Goal: Information Seeking & Learning: Compare options

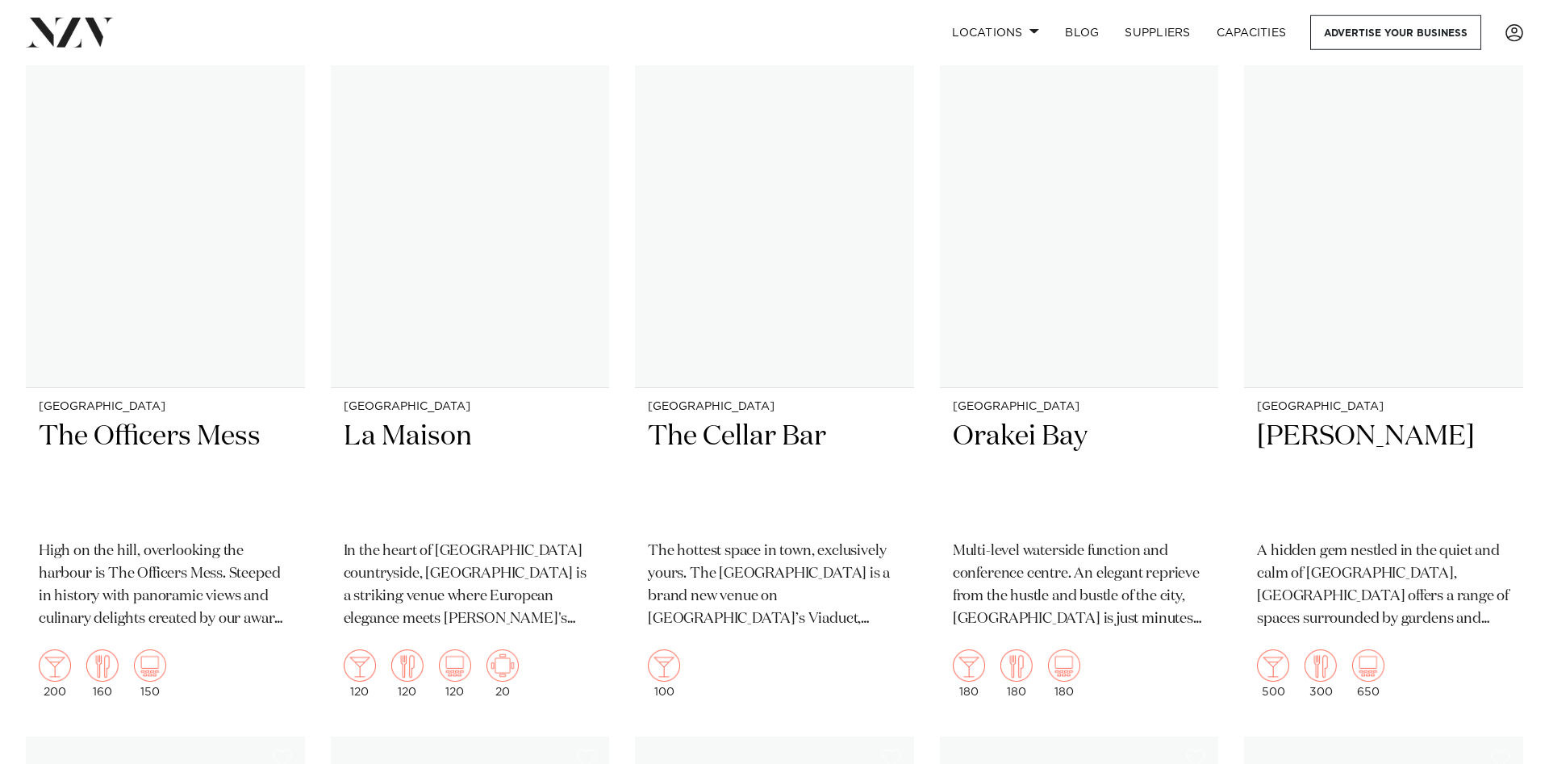
scroll to position [9055, 0]
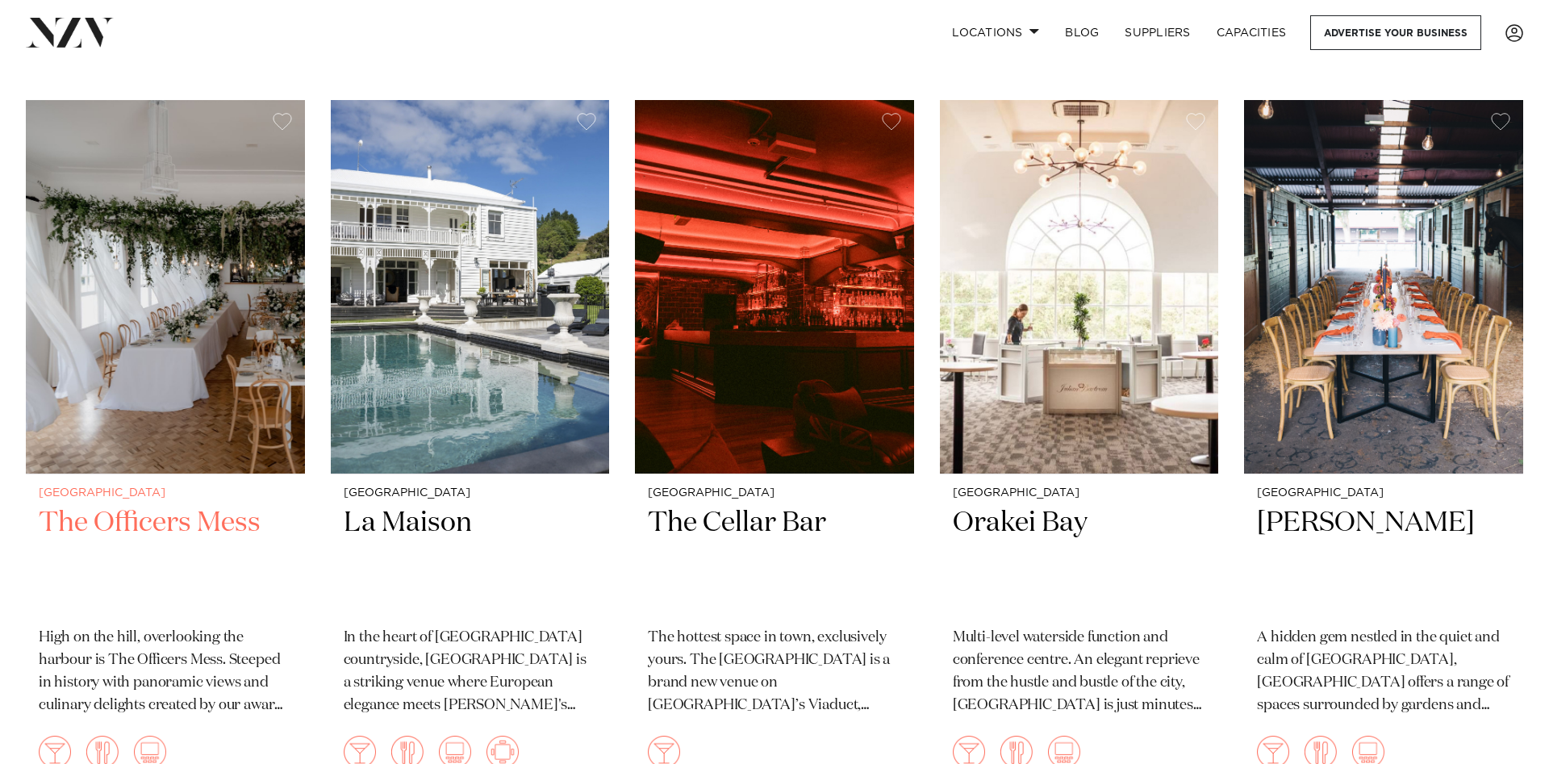
click at [152, 316] on img at bounding box center [165, 287] width 279 height 374
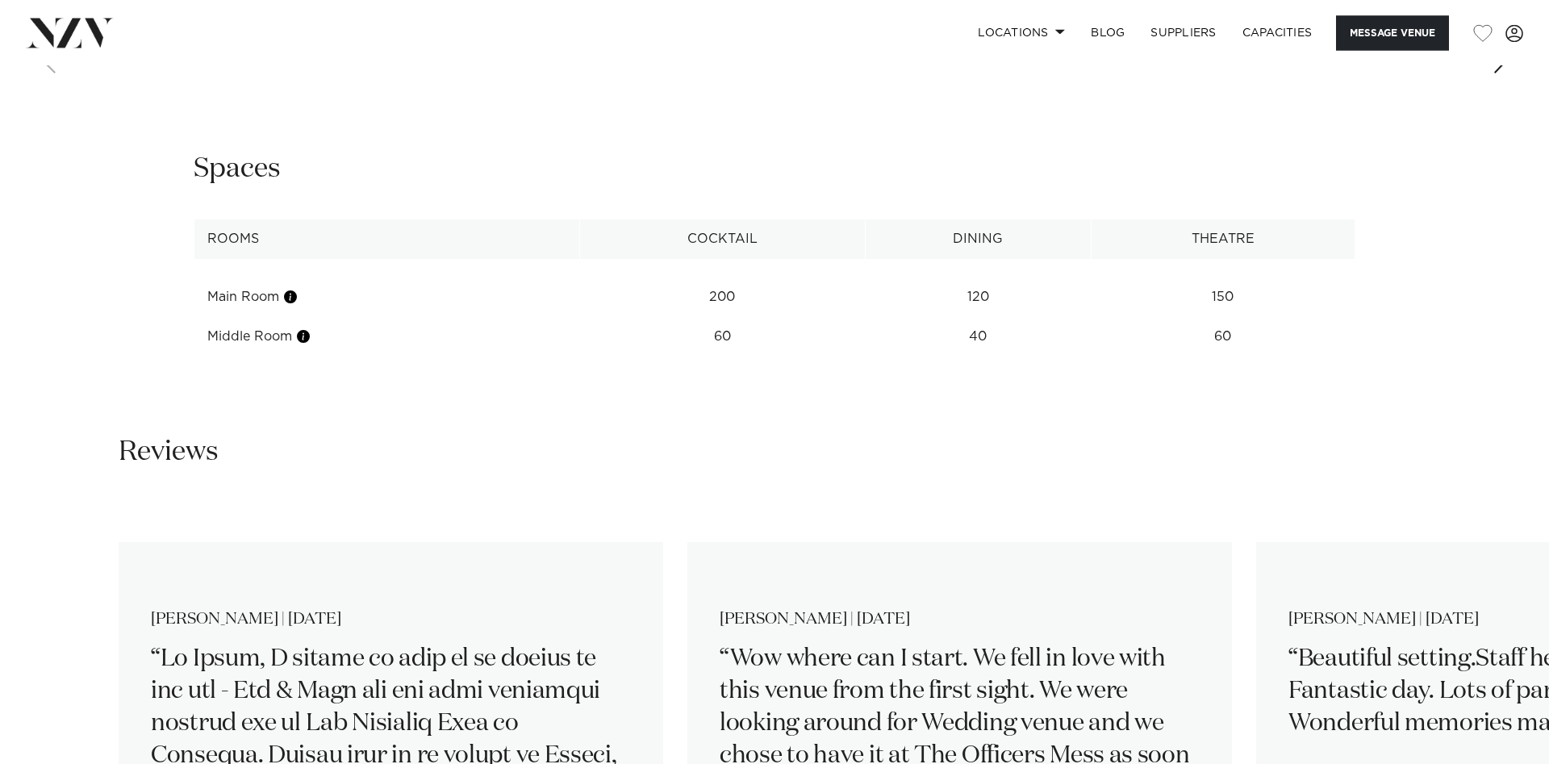
scroll to position [2222, 0]
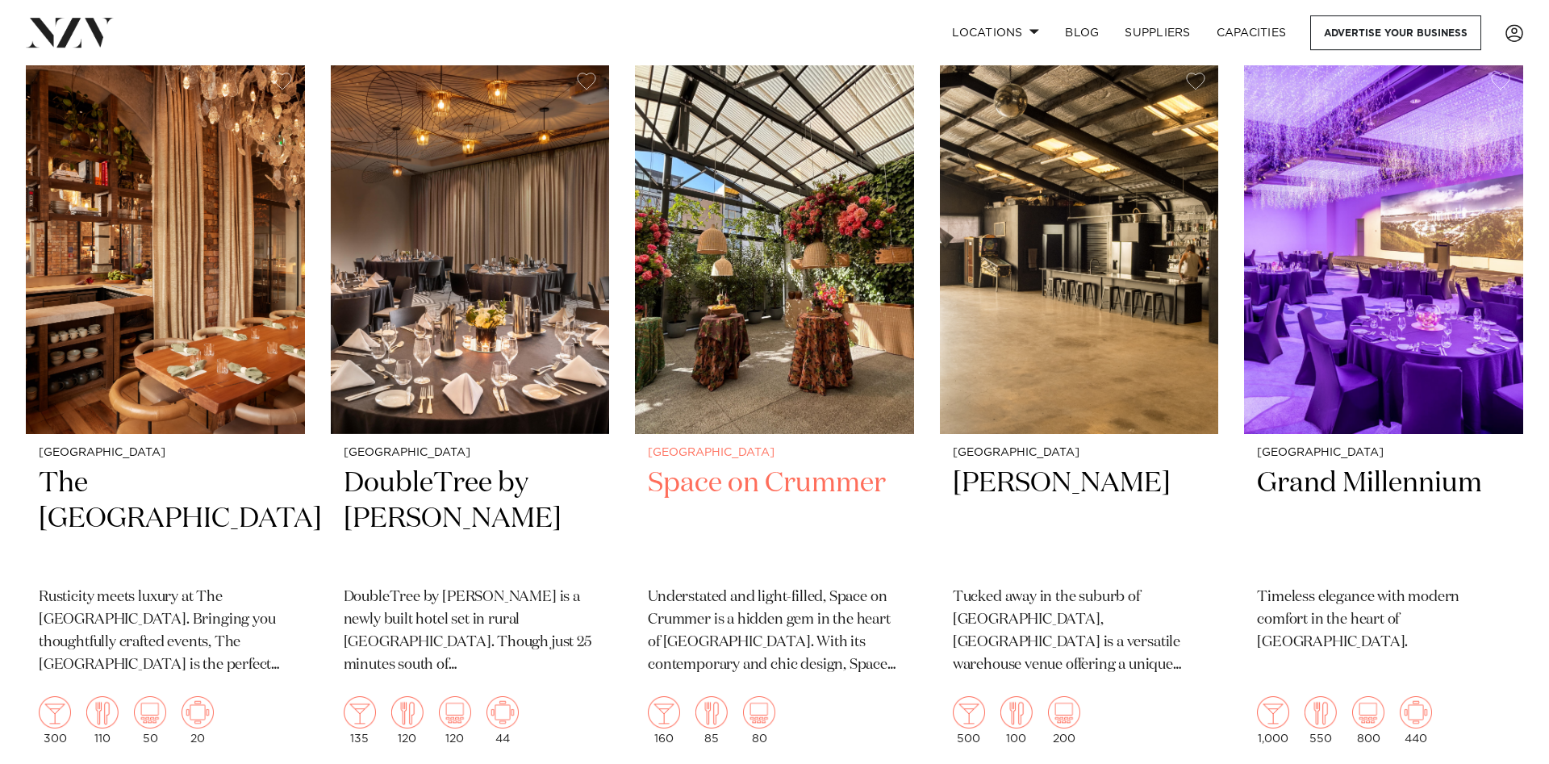
scroll to position [6924, 0]
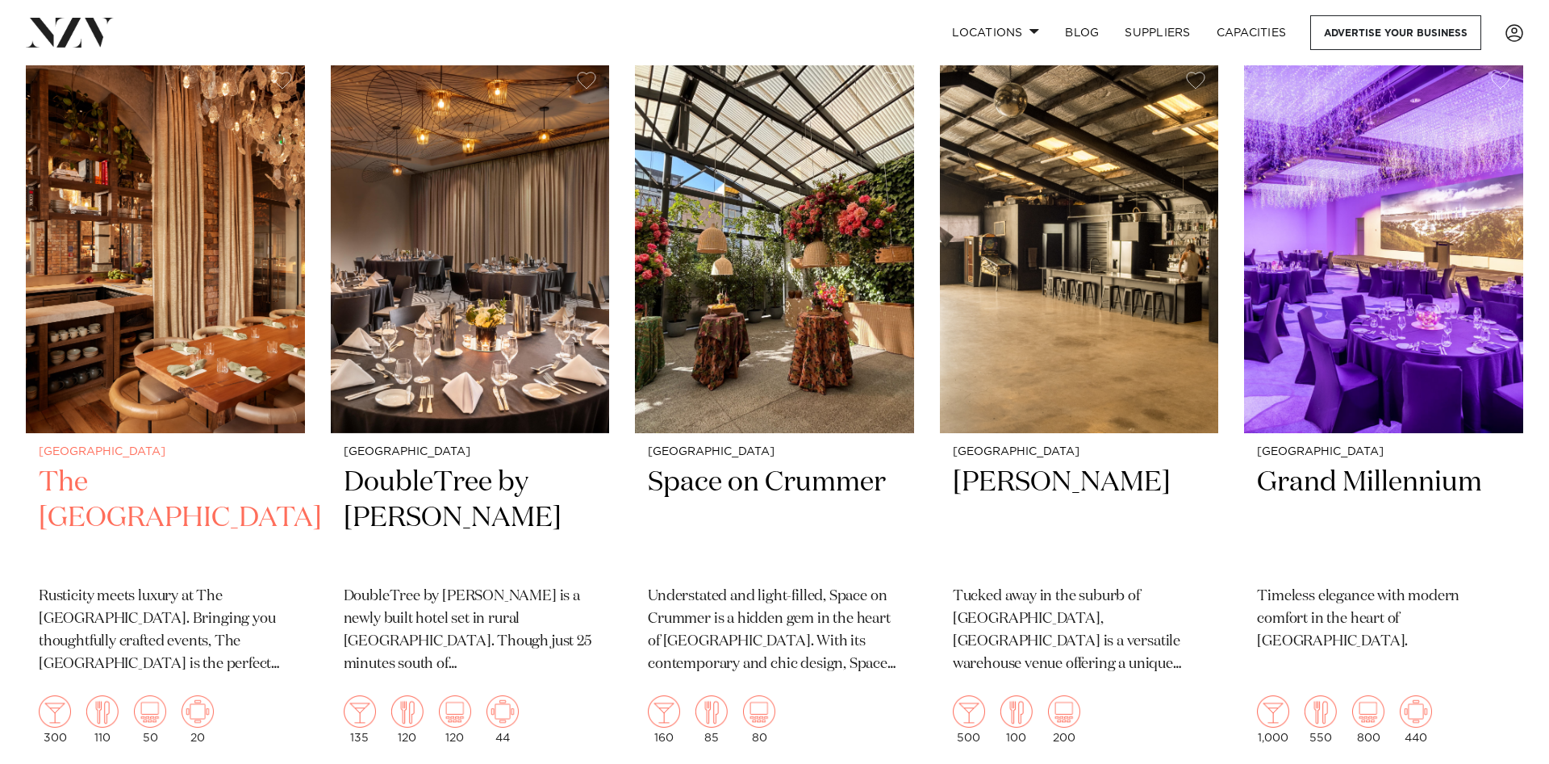
click at [148, 267] on img at bounding box center [165, 246] width 279 height 374
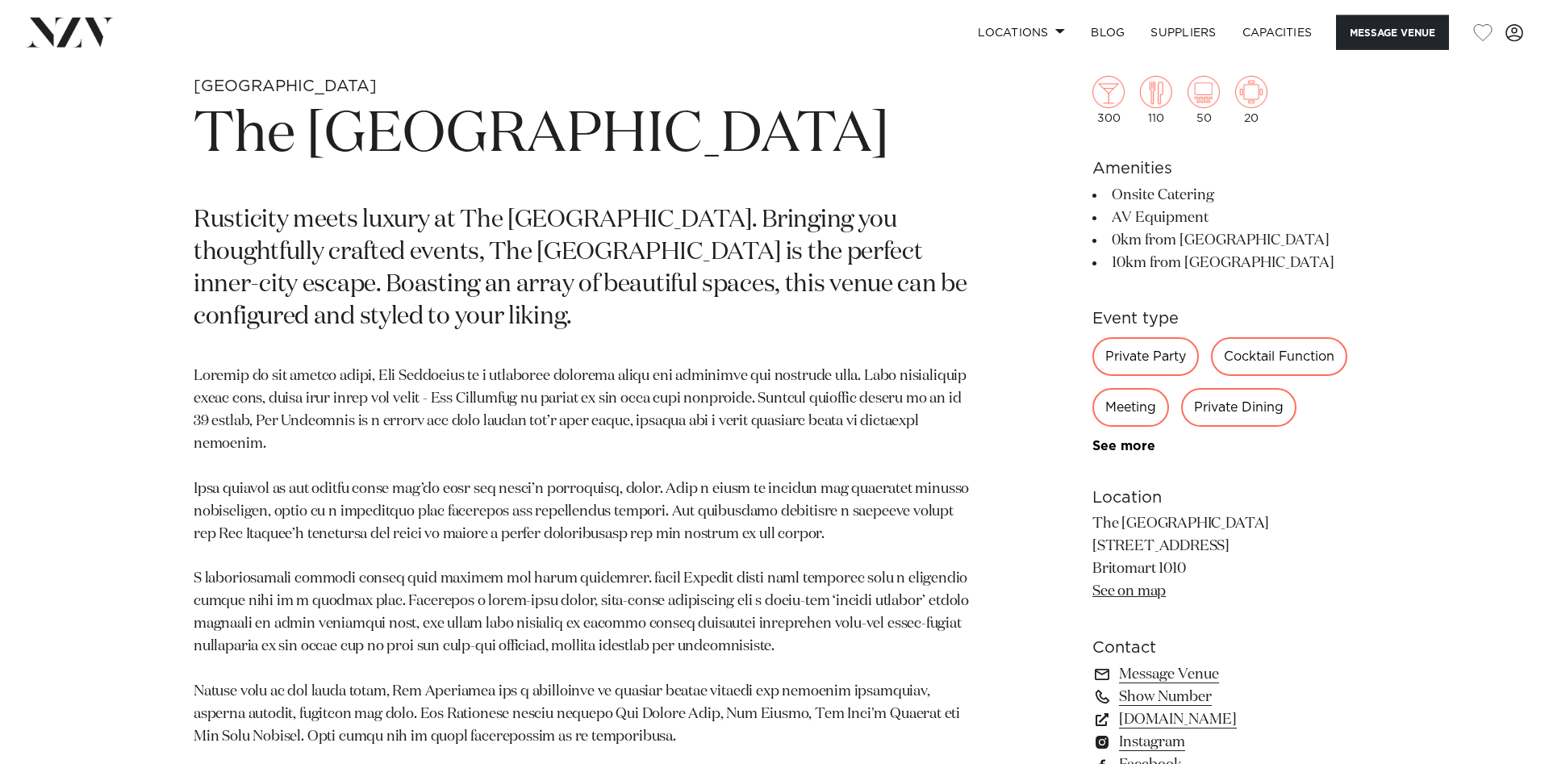
scroll to position [905, 0]
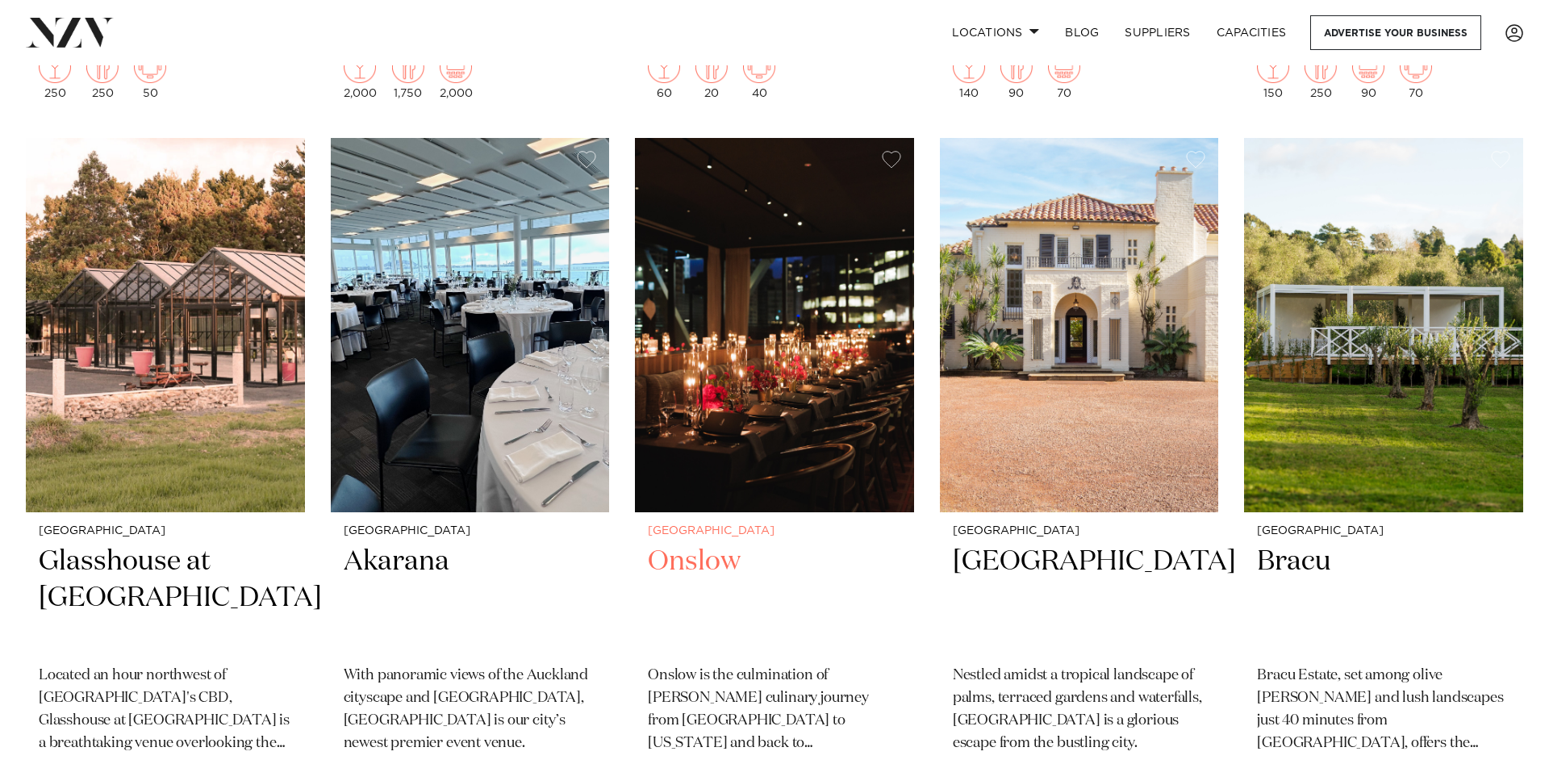
scroll to position [5360, 0]
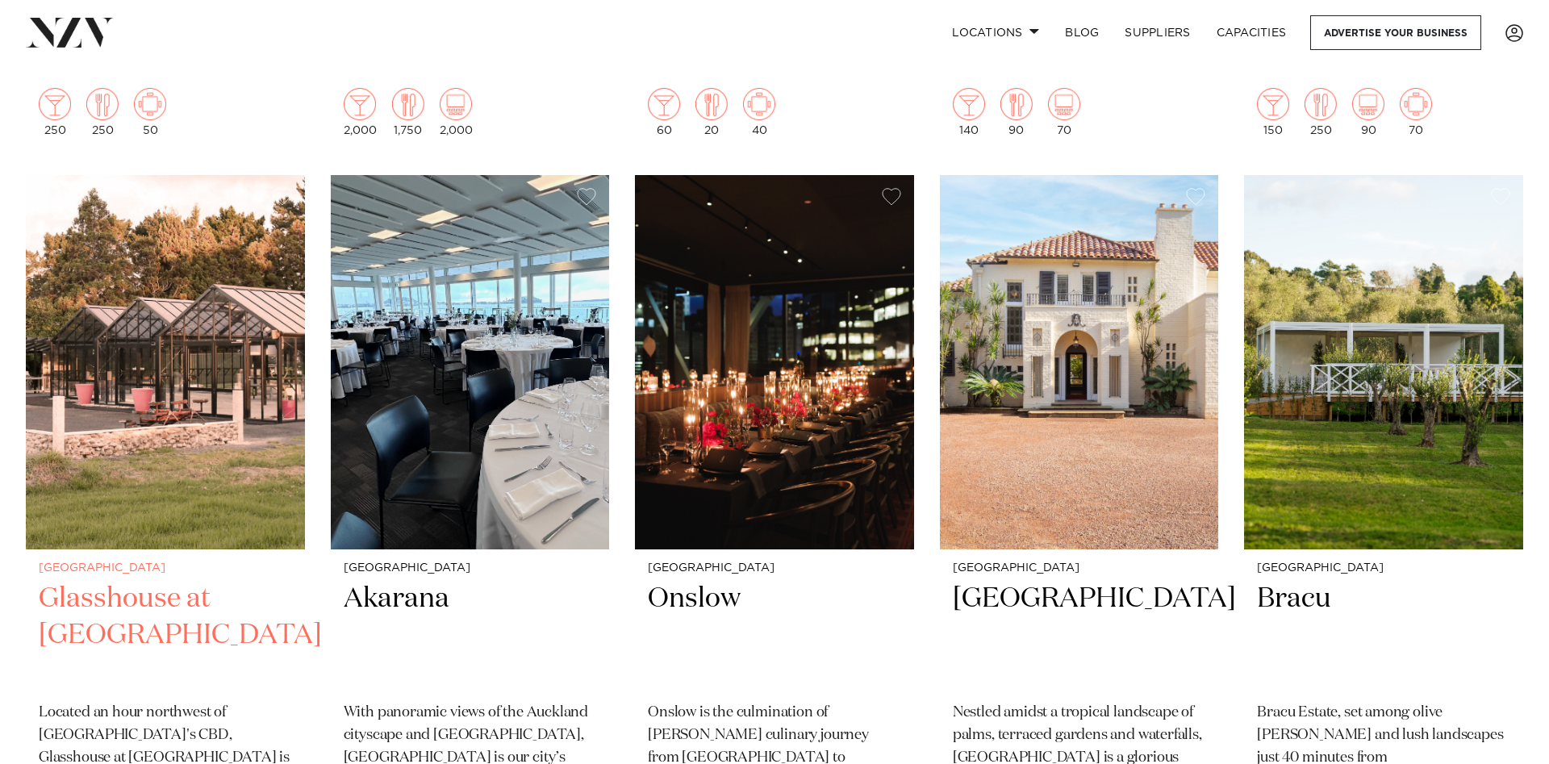
click at [224, 286] on img at bounding box center [165, 362] width 279 height 374
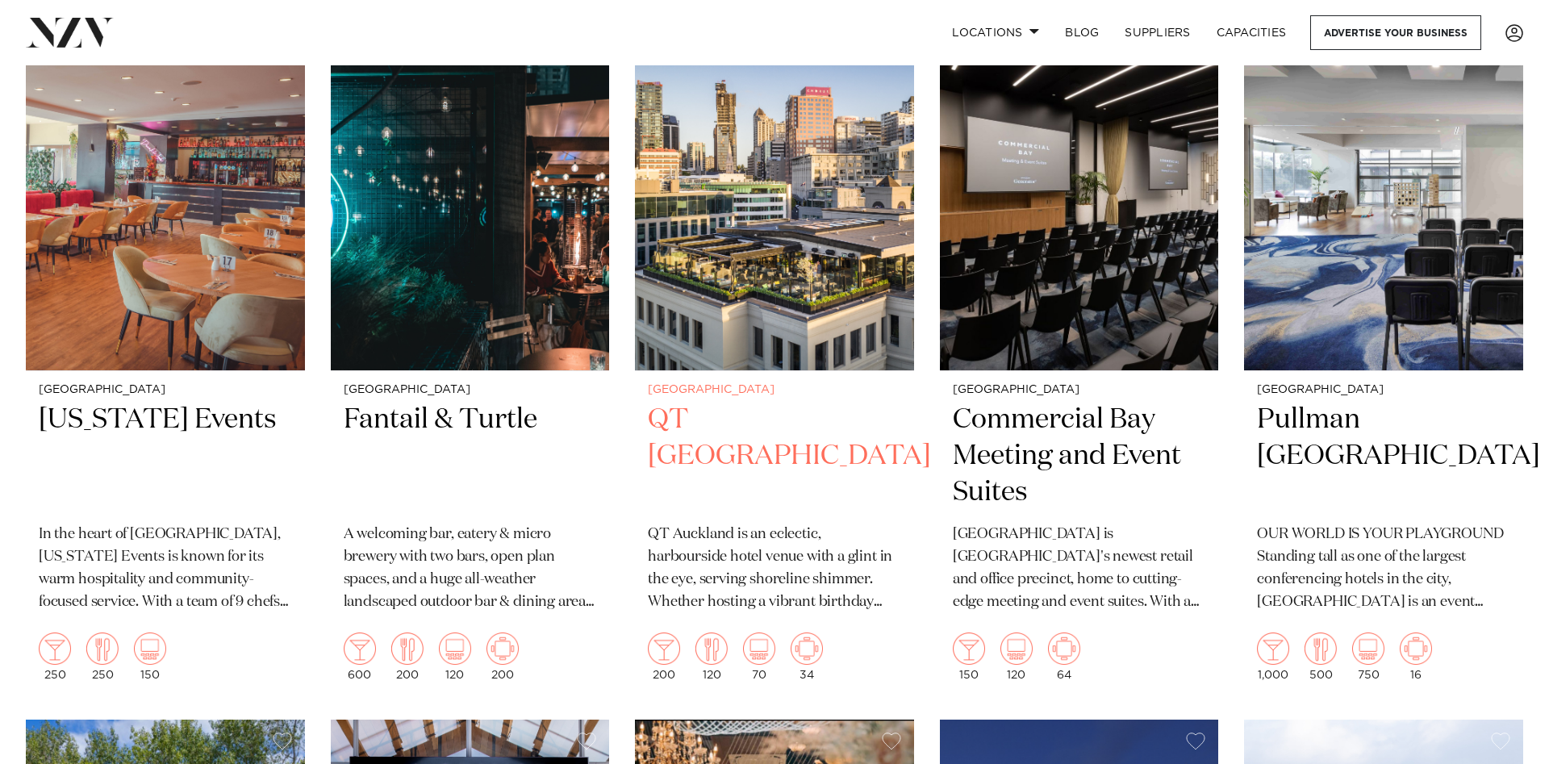
scroll to position [2561, 0]
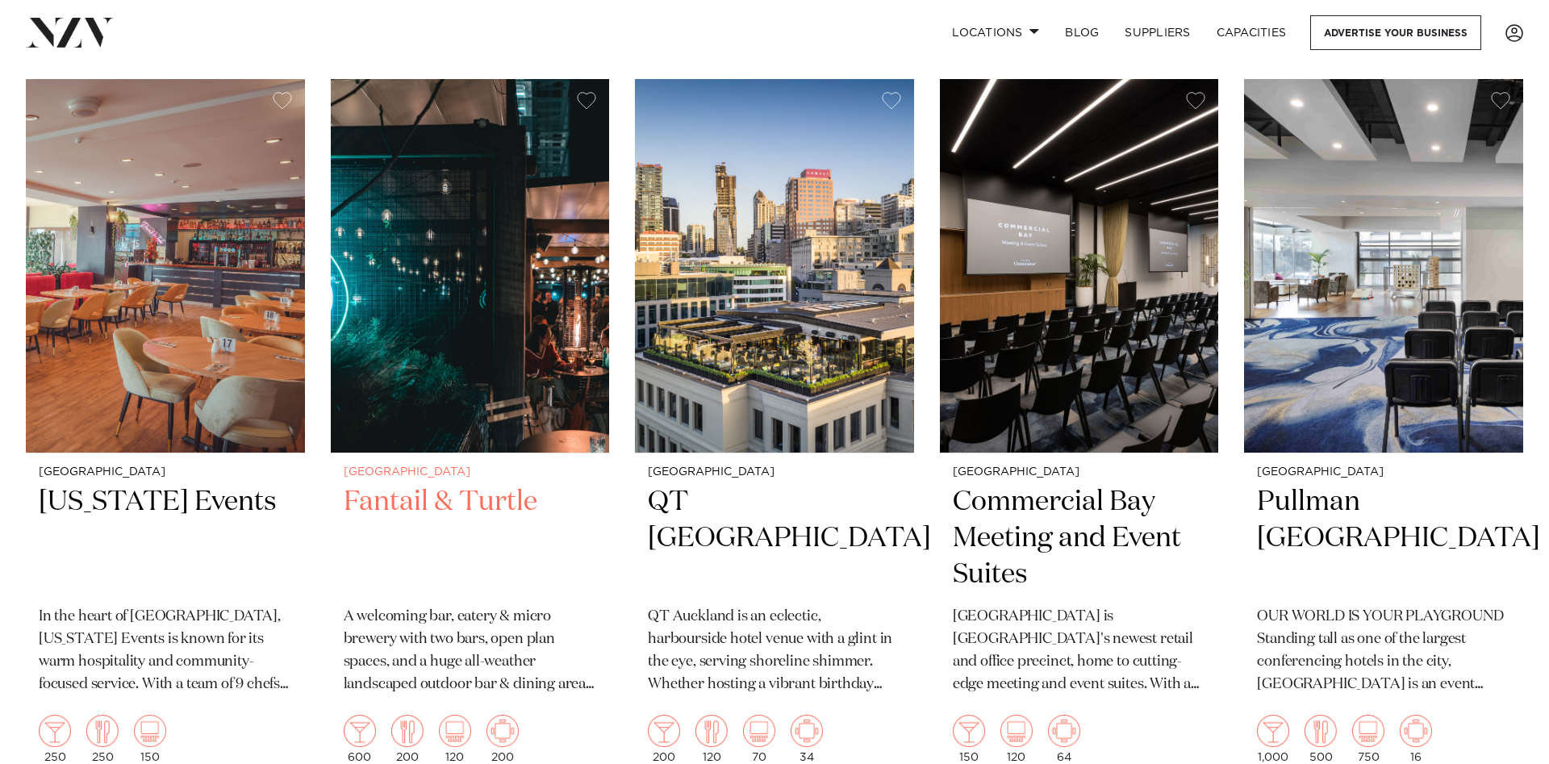
click at [475, 228] on img at bounding box center [470, 266] width 279 height 374
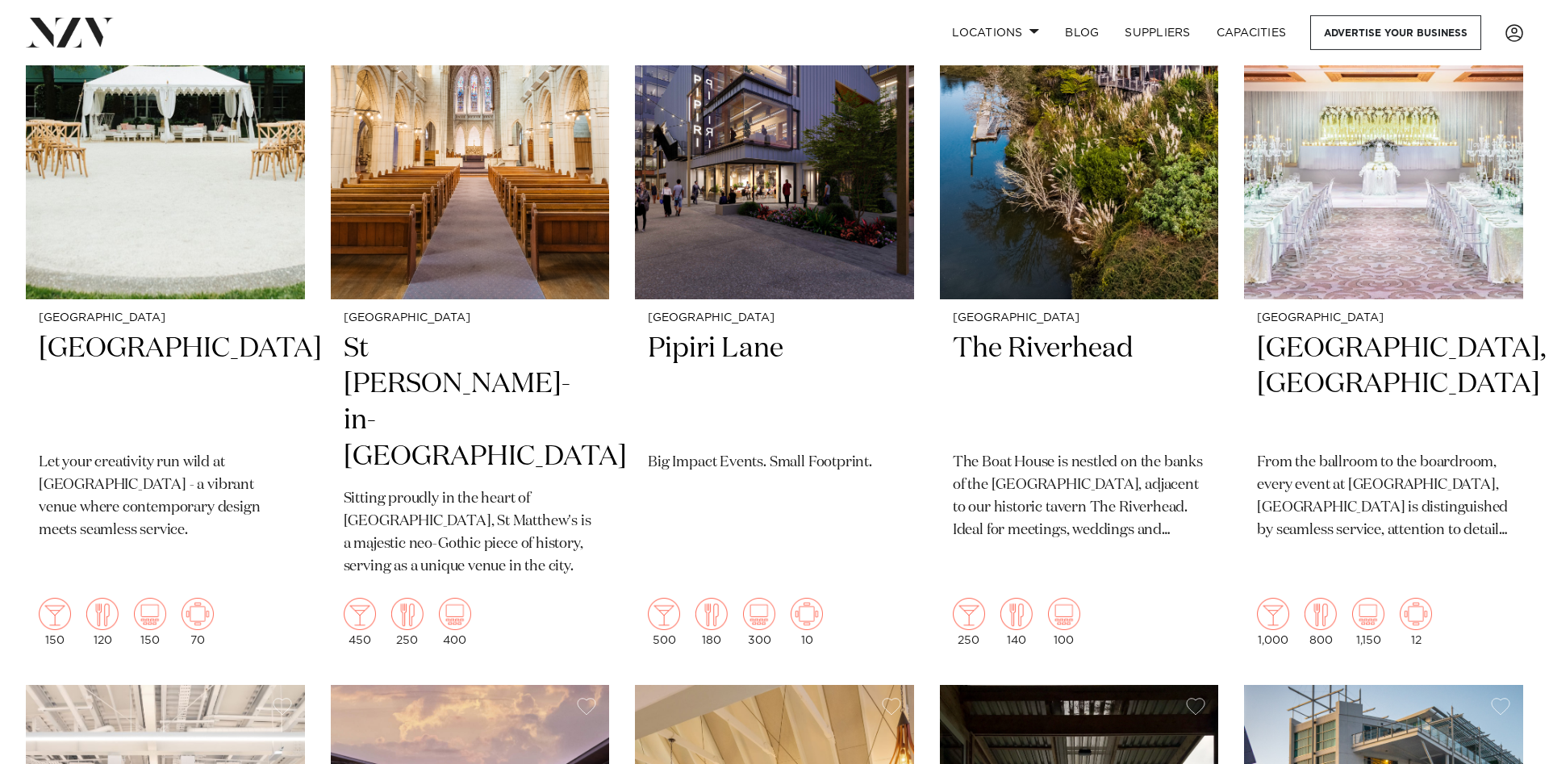
scroll to position [1162, 0]
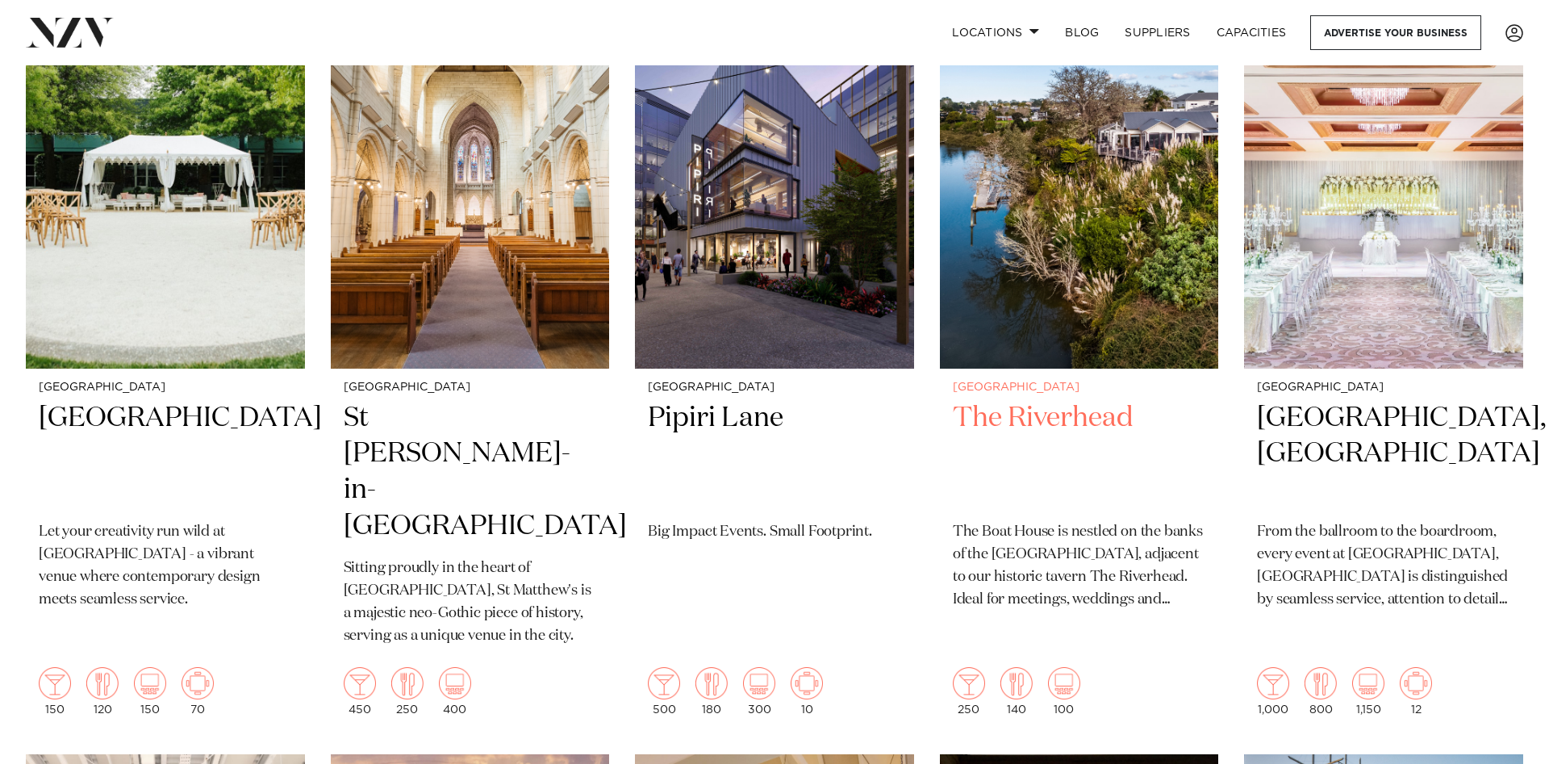
click at [1092, 258] on img at bounding box center [1079, 181] width 279 height 374
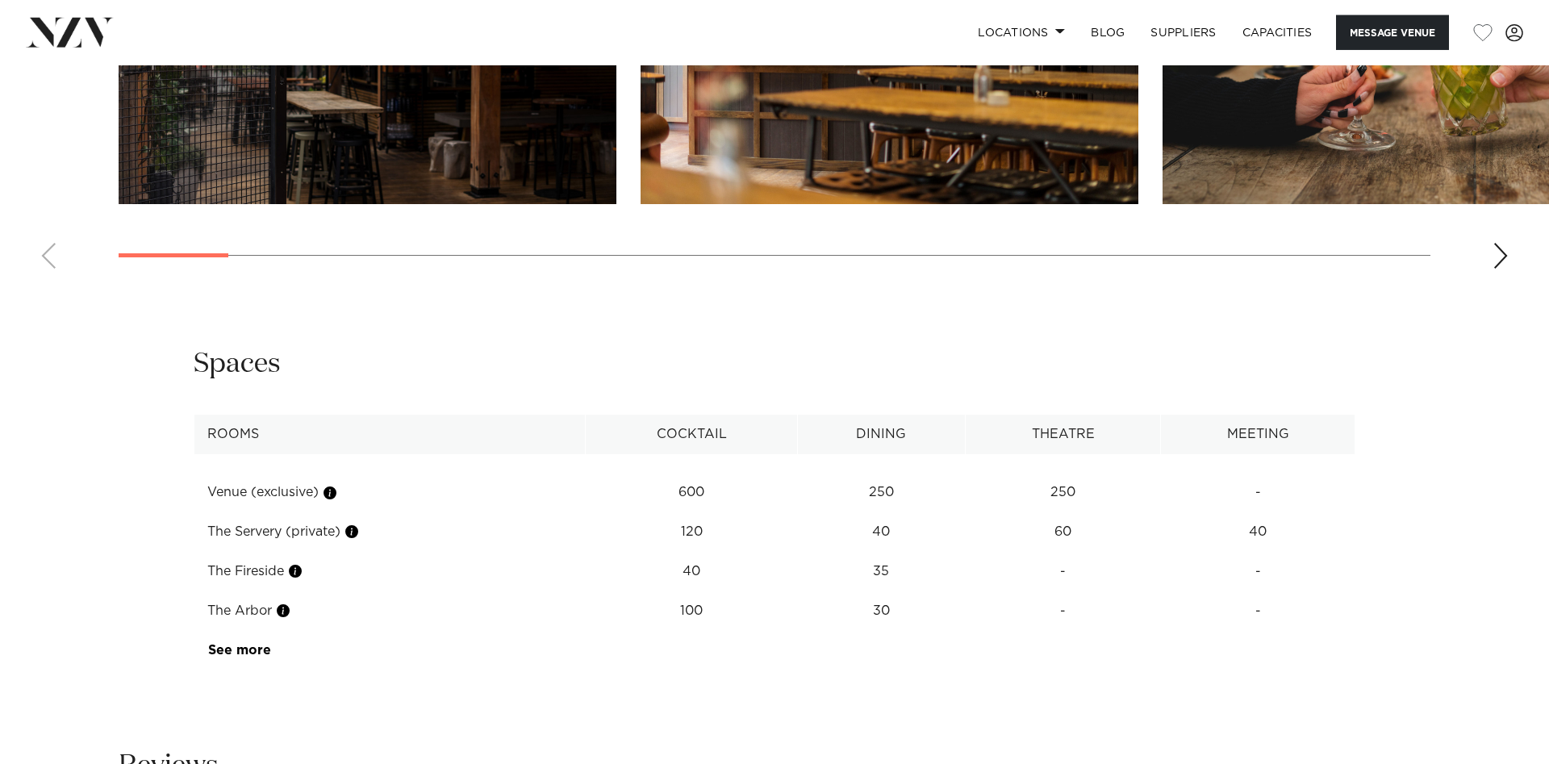
scroll to position [2140, 0]
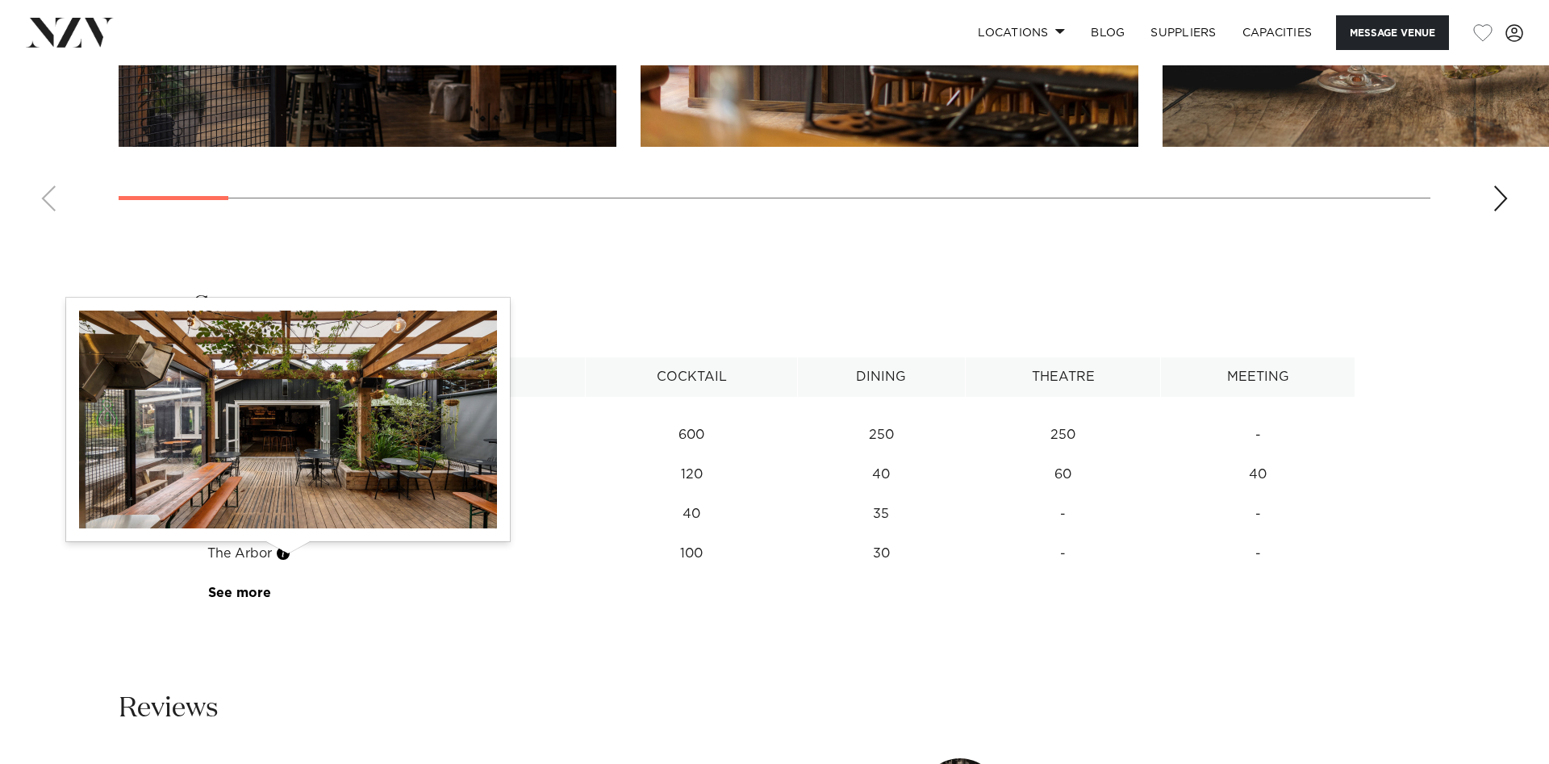
click at [288, 556] on button "button" at bounding box center [283, 554] width 16 height 16
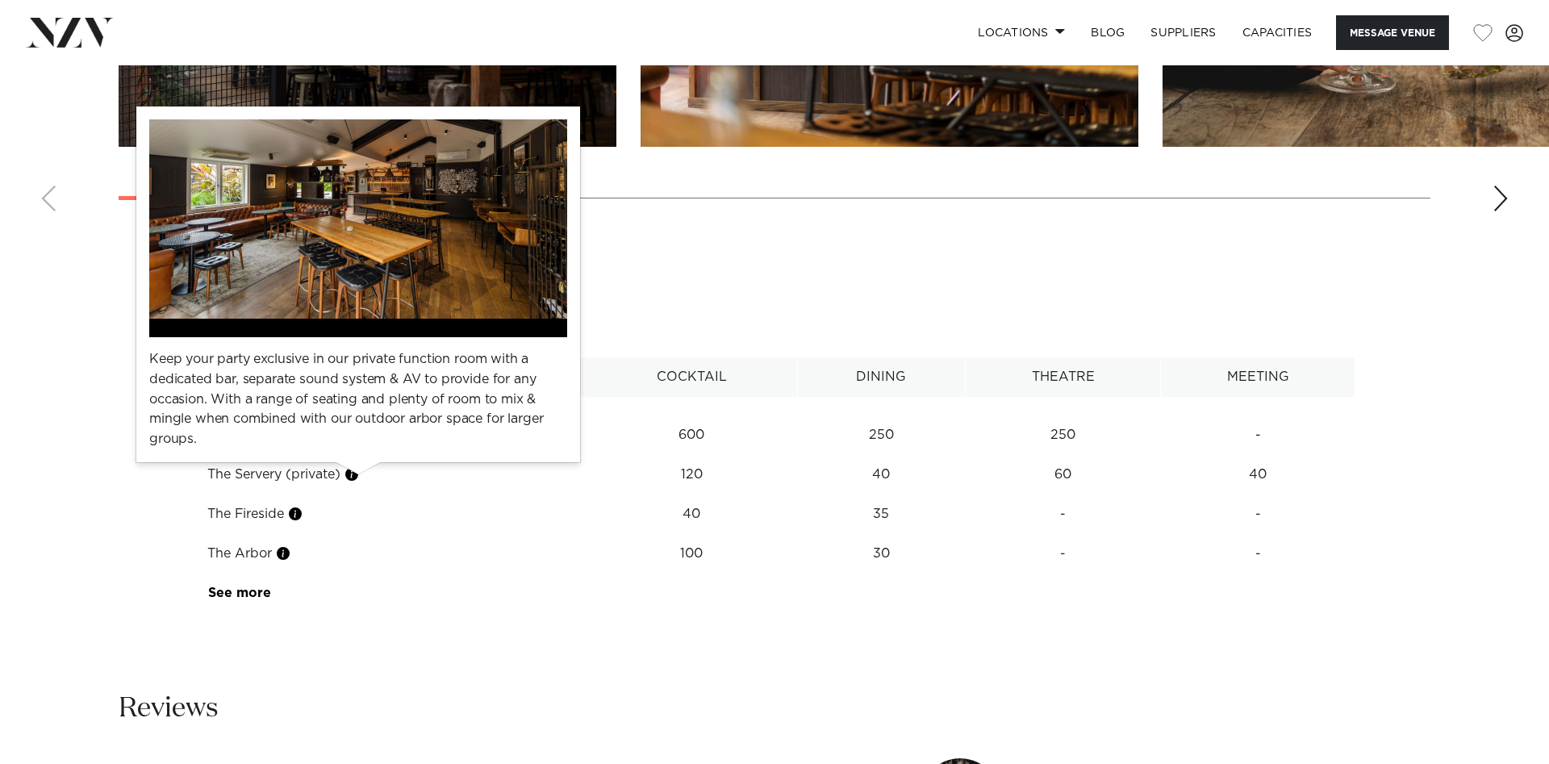
click at [360, 477] on button "button" at bounding box center [352, 474] width 16 height 16
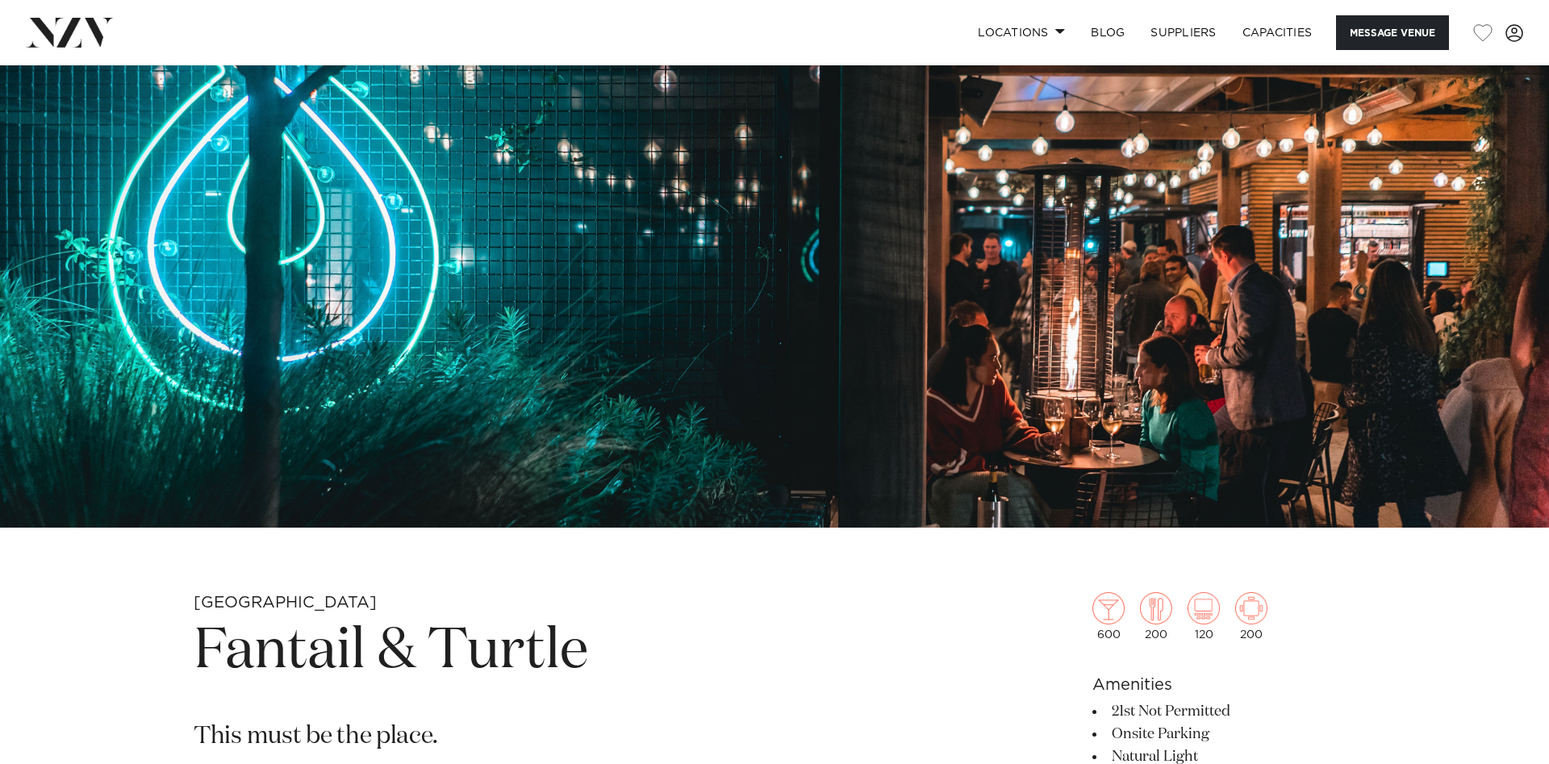
scroll to position [0, 0]
